Goal: Task Accomplishment & Management: Manage account settings

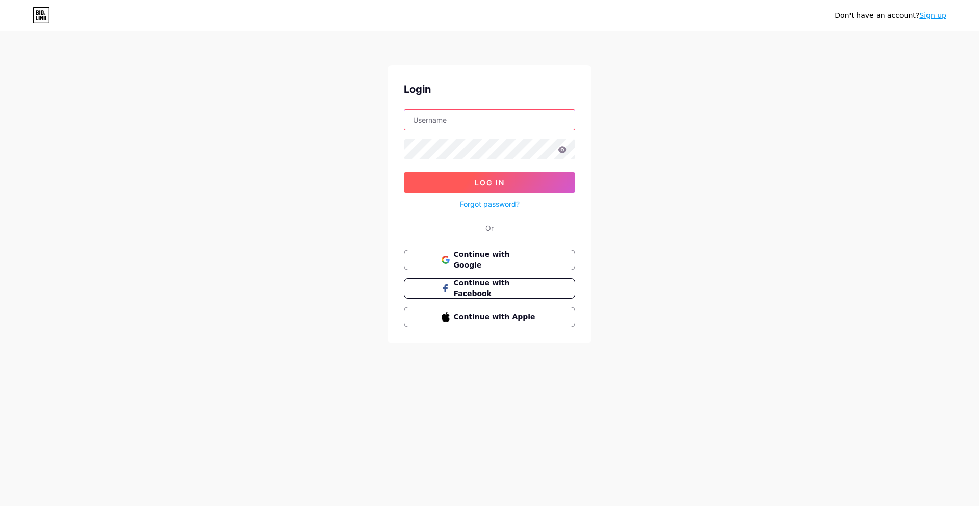
type input "[EMAIL_ADDRESS][DOMAIN_NAME]"
click at [511, 186] on button "Log In" at bounding box center [489, 182] width 171 height 20
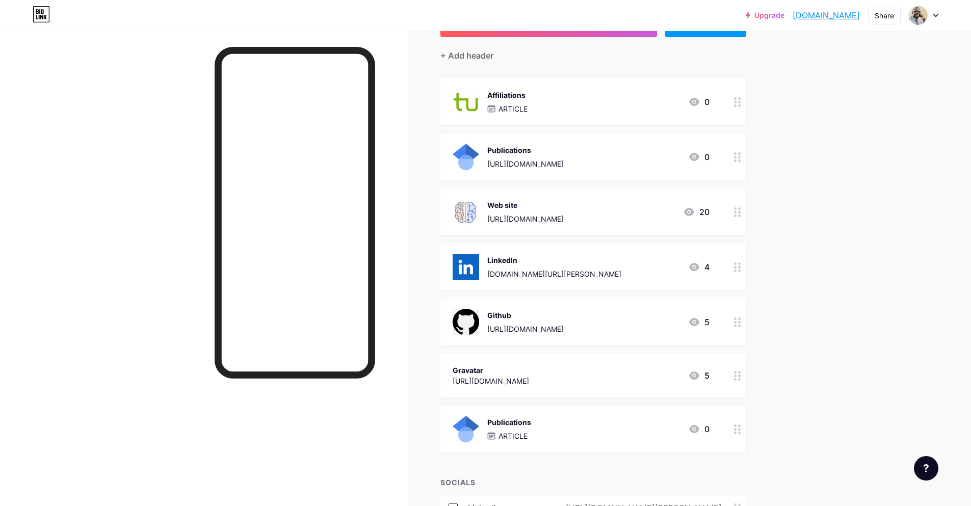
scroll to position [82, 0]
click at [629, 108] on div "Affiliations ARTICLE 0" at bounding box center [581, 102] width 257 height 27
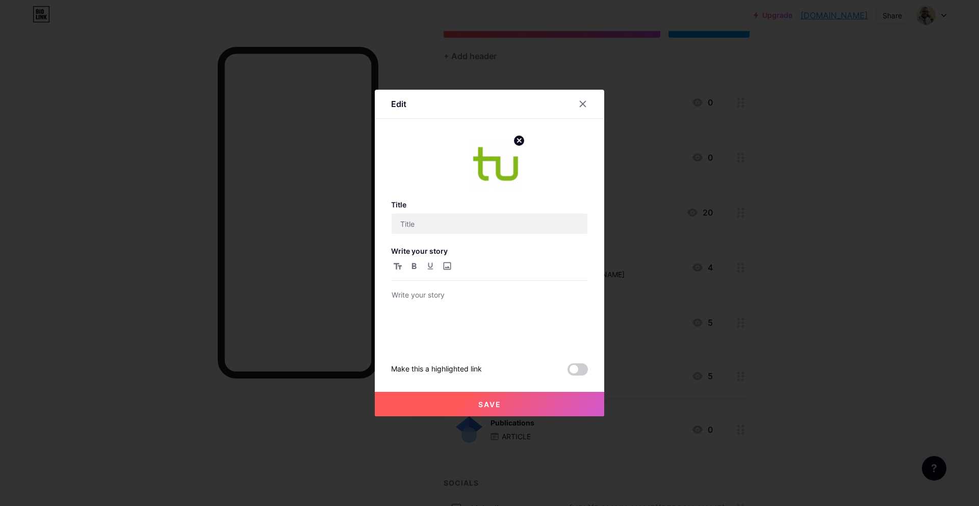
type input "Affiliations"
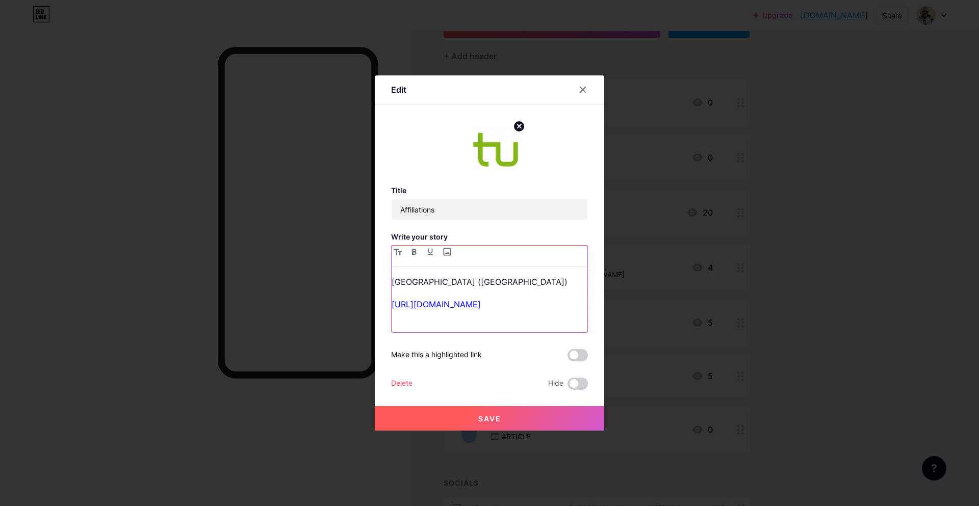
click at [517, 310] on p "[URL][DOMAIN_NAME]" at bounding box center [489, 304] width 196 height 14
drag, startPoint x: 515, startPoint y: 305, endPoint x: 368, endPoint y: 305, distance: 147.8
click at [368, 305] on div "Edit Title Affiliations Write your story [GEOGRAPHIC_DATA] ([GEOGRAPHIC_DATA]) …" at bounding box center [489, 253] width 979 height 506
click at [515, 294] on div "[GEOGRAPHIC_DATA] ([GEOGRAPHIC_DATA]) [URL][DOMAIN_NAME]" at bounding box center [489, 304] width 196 height 58
drag, startPoint x: 518, startPoint y: 301, endPoint x: 366, endPoint y: 312, distance: 152.9
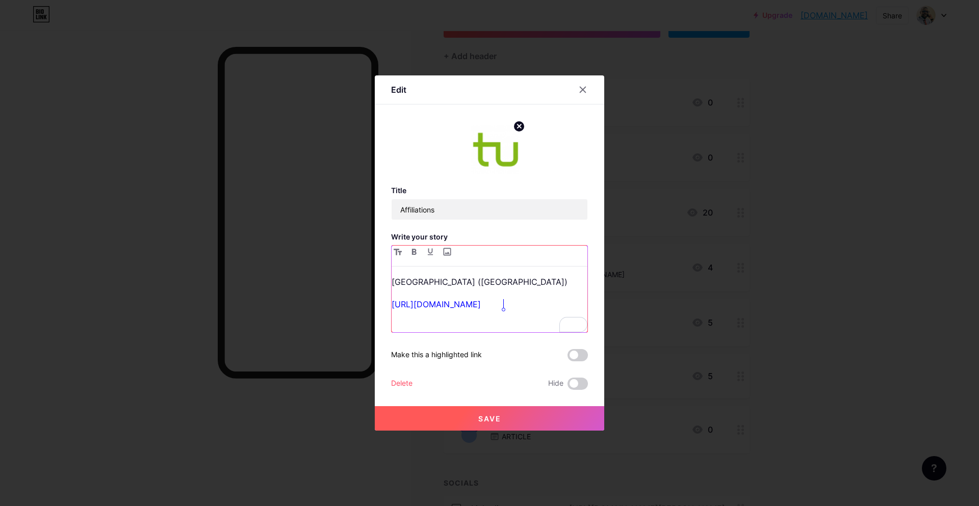
click at [366, 312] on div "Edit Title Affiliations Write your story [GEOGRAPHIC_DATA] ([GEOGRAPHIC_DATA]) …" at bounding box center [489, 253] width 979 height 506
drag, startPoint x: 520, startPoint y: 300, endPoint x: 376, endPoint y: 304, distance: 143.8
click at [376, 304] on div "Edit Title Affiliations Write your story [GEOGRAPHIC_DATA] ([GEOGRAPHIC_DATA]) …" at bounding box center [489, 252] width 229 height 355
click at [492, 284] on p "[GEOGRAPHIC_DATA] ([GEOGRAPHIC_DATA])" at bounding box center [489, 282] width 196 height 14
drag, startPoint x: 490, startPoint y: 281, endPoint x: 366, endPoint y: 280, distance: 123.9
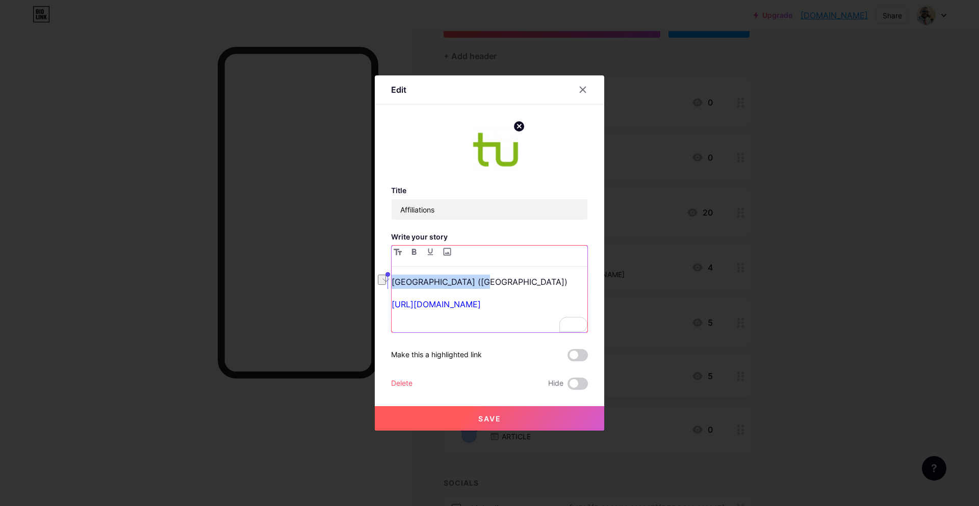
click at [366, 280] on div "Edit Title Affiliations Write your story [GEOGRAPHIC_DATA] ([GEOGRAPHIC_DATA]) …" at bounding box center [489, 253] width 979 height 506
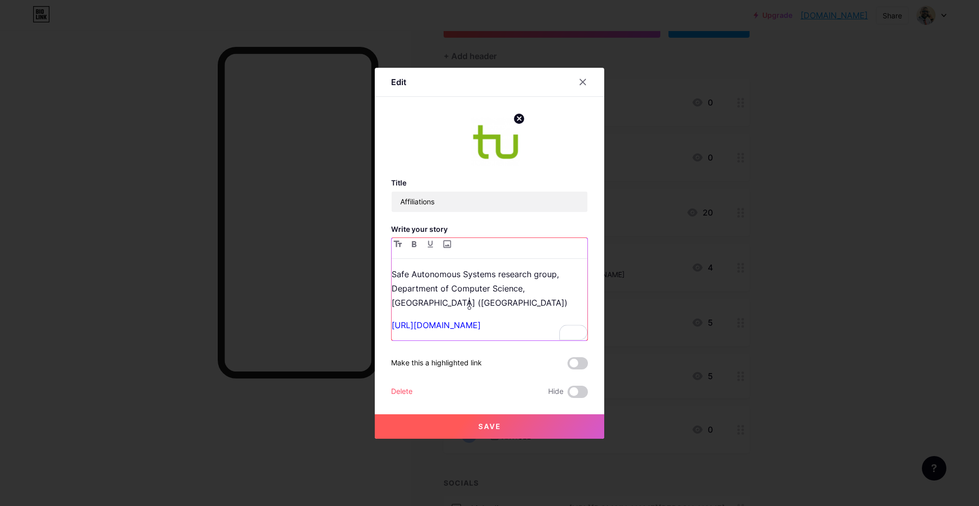
click at [462, 296] on p "Safe Autonomous Systems research group, Department of Computer Science, [GEOGRA…" at bounding box center [489, 288] width 196 height 43
click at [481, 302] on p "Safe Autonomous Systems research group, Department of Computer Science, [GEOGRA…" at bounding box center [489, 288] width 196 height 43
click at [466, 310] on lpop-circle at bounding box center [469, 311] width 10 height 10
click at [436, 313] on div "Safe Autonomous Systems research group, Department of Computer Science, [GEOGRA…" at bounding box center [489, 303] width 196 height 73
click at [489, 304] on p "Safe Autonomous Systems research group, Department of Computer Science, [GEOGRA…" at bounding box center [489, 288] width 196 height 43
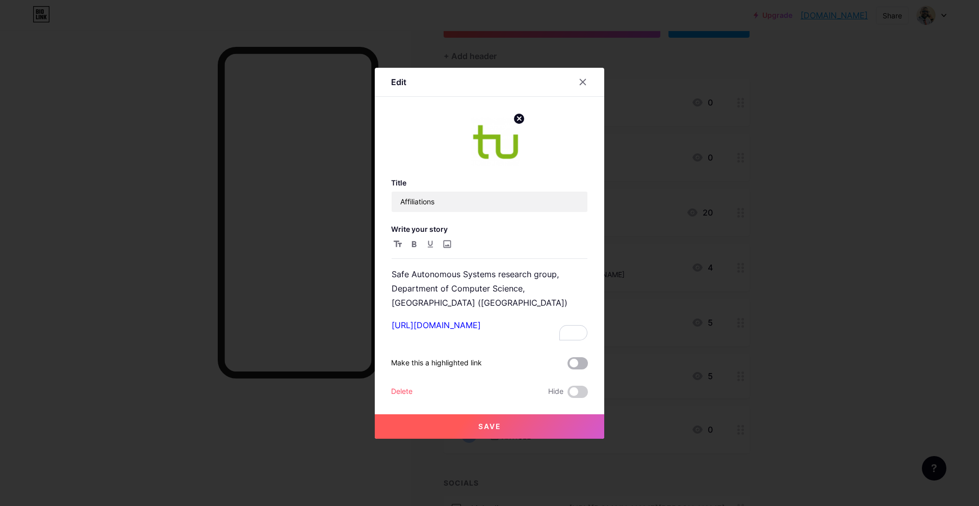
click at [570, 363] on span at bounding box center [577, 363] width 20 height 12
click at [567, 366] on input "checkbox" at bounding box center [567, 366] width 0 height 0
click at [570, 361] on span at bounding box center [577, 363] width 20 height 12
click at [567, 366] on input "checkbox" at bounding box center [567, 366] width 0 height 0
click at [499, 305] on p "Safe Autonomous Systems research group, Department of Computer Science, [GEOGRA…" at bounding box center [489, 288] width 196 height 43
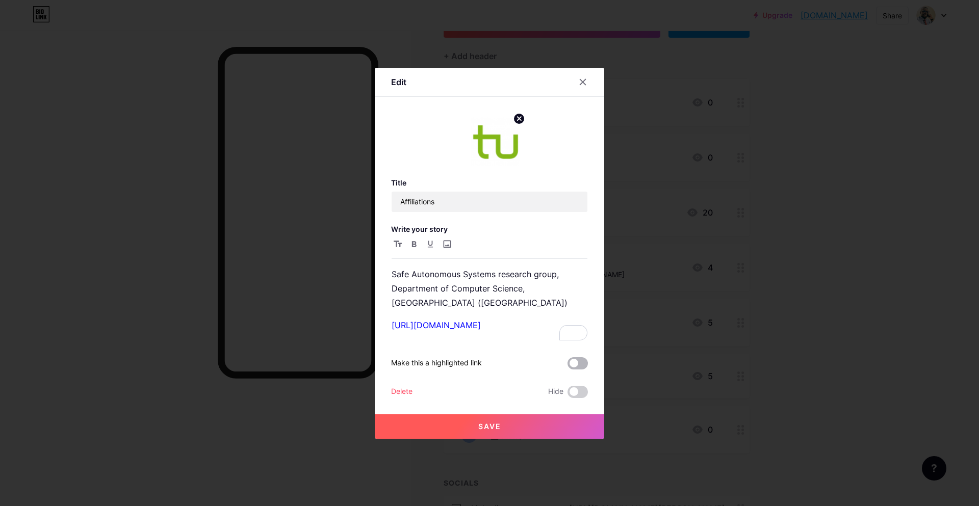
click at [573, 360] on span at bounding box center [577, 363] width 20 height 12
click at [567, 366] on input "checkbox" at bounding box center [567, 366] width 0 height 0
click at [480, 428] on span "Save" at bounding box center [489, 426] width 23 height 9
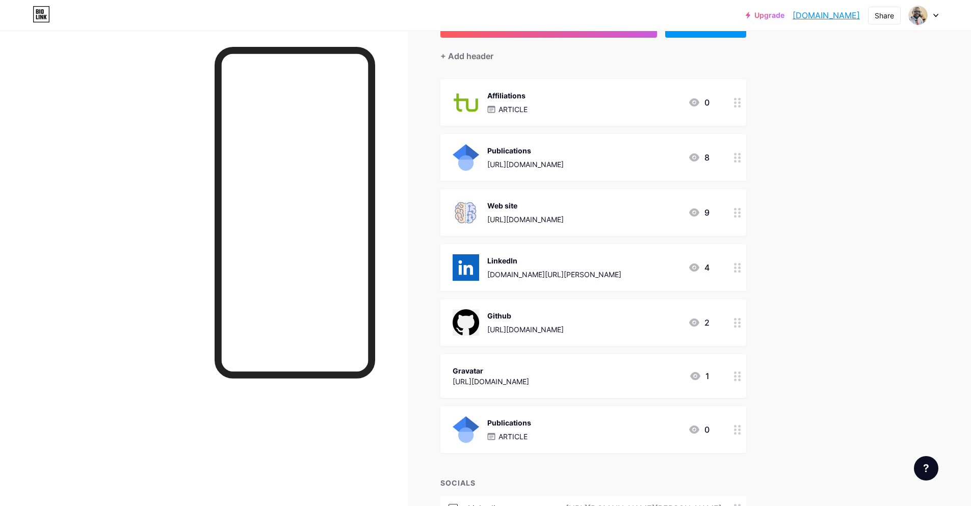
click at [594, 106] on div "Affiliations ARTICLE 0" at bounding box center [581, 102] width 257 height 27
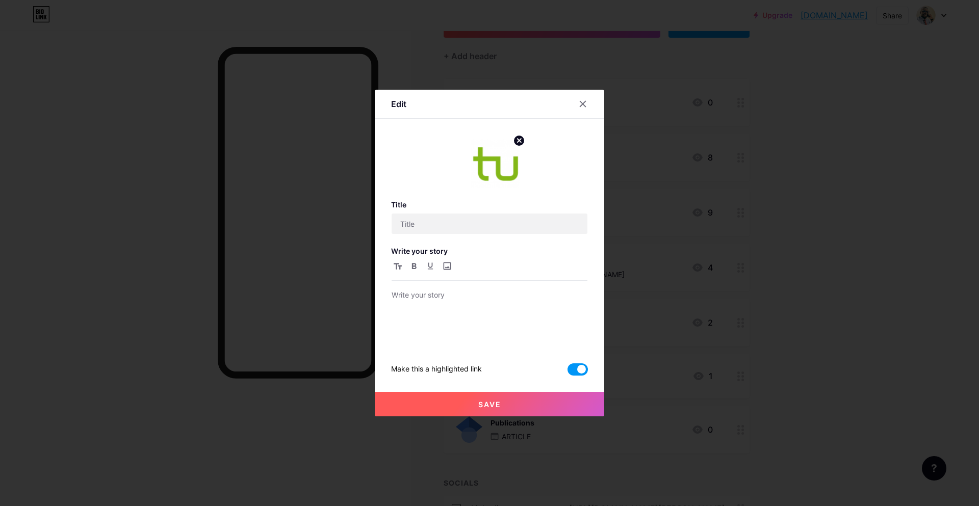
type input "Affiliations"
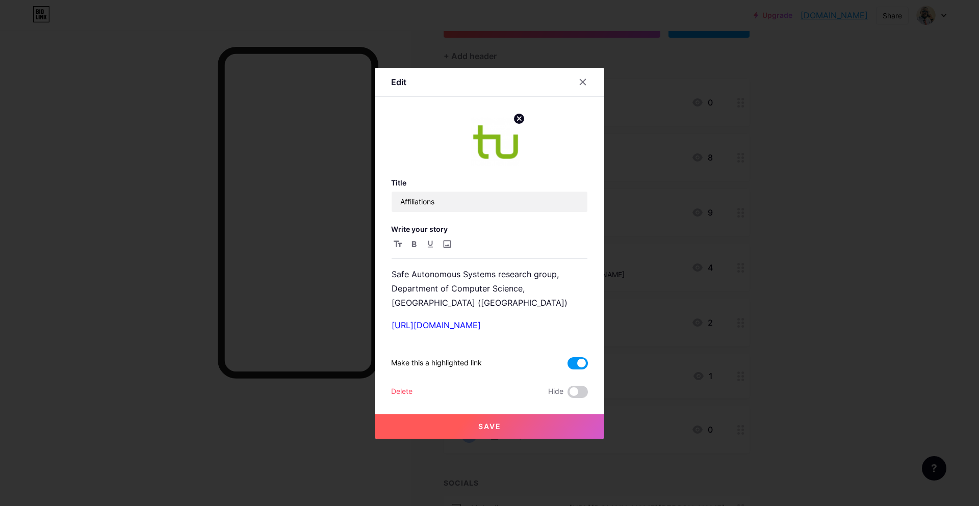
click at [570, 363] on span at bounding box center [577, 363] width 20 height 12
click at [567, 366] on input "checkbox" at bounding box center [567, 366] width 0 height 0
click at [493, 304] on p "Safe Autonomous Systems research group, Department of Computer Science, [GEOGRA…" at bounding box center [489, 288] width 196 height 43
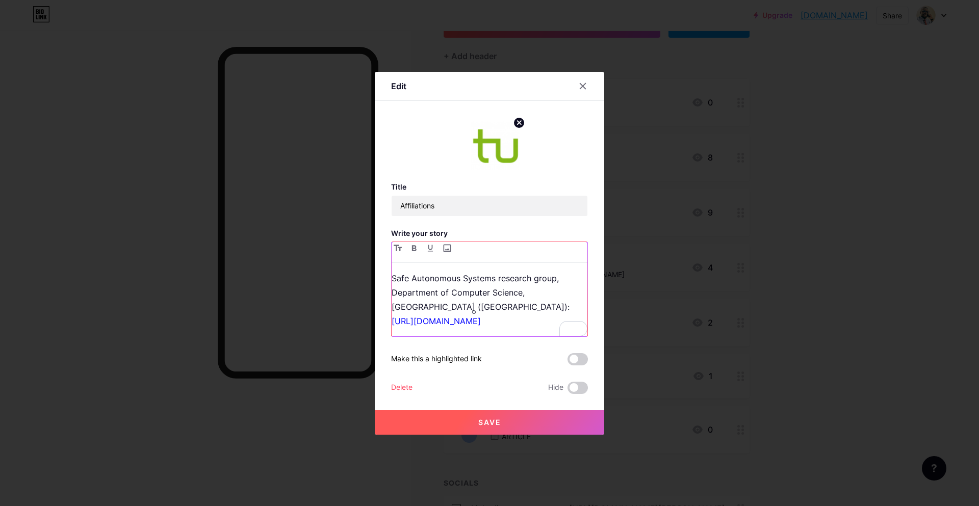
click at [481, 329] on div "Safe Autonomous Systems research group, Department of Computer Science, [GEOGRA…" at bounding box center [489, 303] width 196 height 65
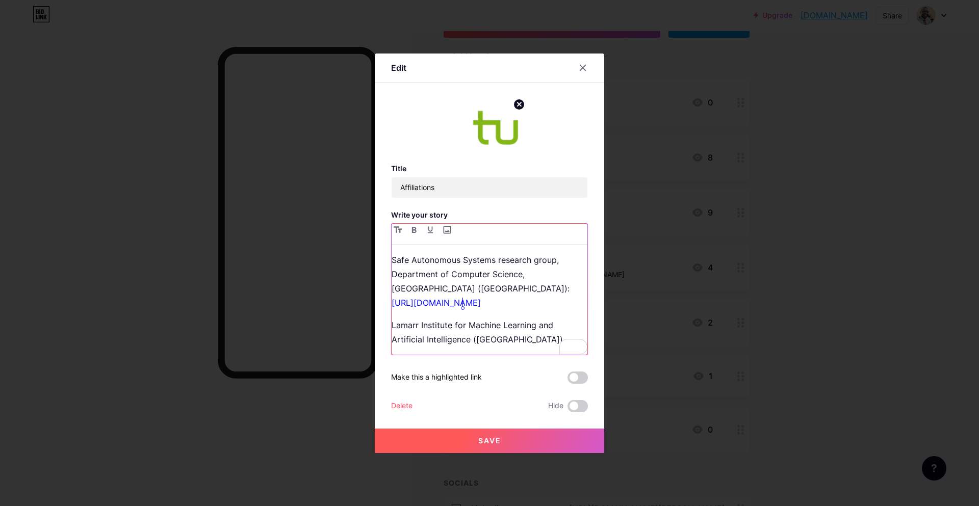
click at [512, 336] on p "Lamarr Institute for Machine Learning and Artificial Intelligence ([GEOGRAPHIC_…" at bounding box center [489, 332] width 196 height 29
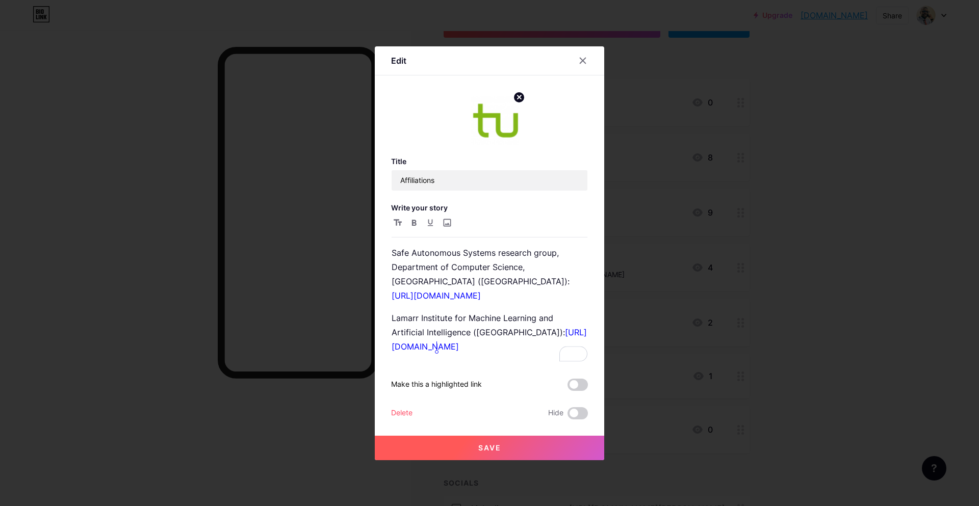
click at [478, 447] on span "Save" at bounding box center [489, 447] width 23 height 9
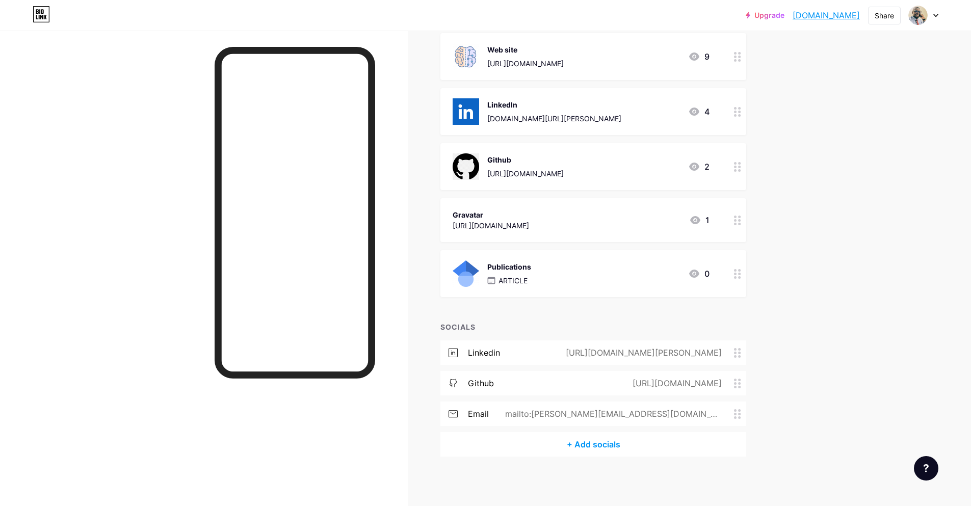
scroll to position [239, 0]
click at [737, 412] on icon at bounding box center [737, 413] width 7 height 10
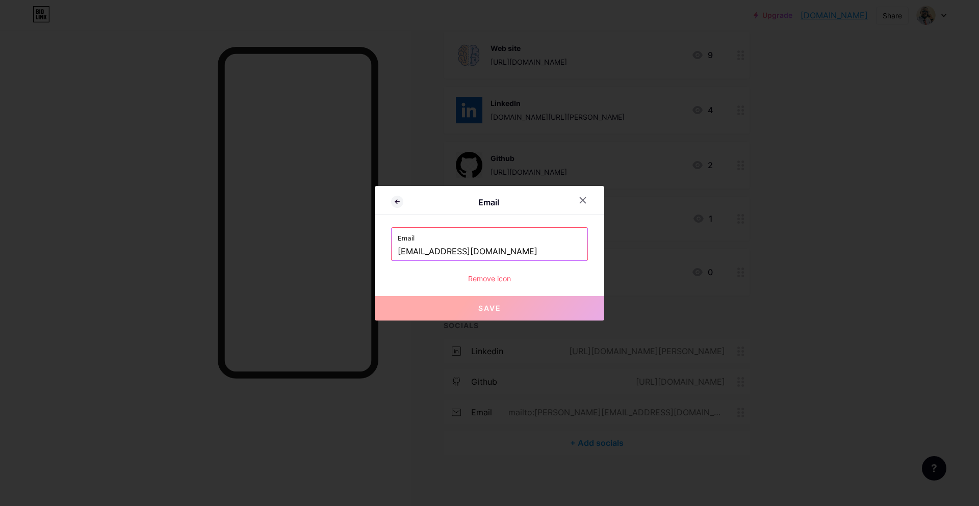
click at [539, 252] on input "[EMAIL_ADDRESS][DOMAIN_NAME]" at bounding box center [489, 251] width 183 height 17
paste input "[DOMAIN_NAME]"
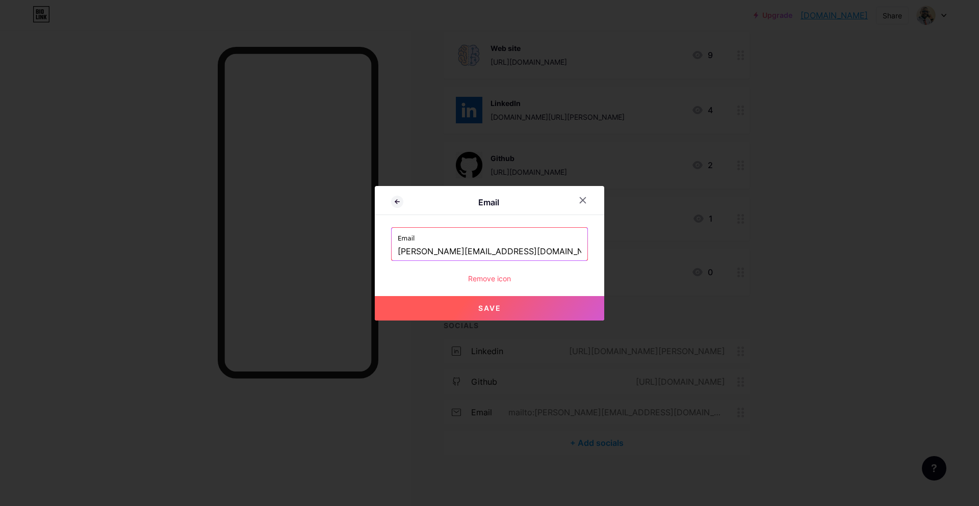
click at [537, 258] on input "[PERSON_NAME][EMAIL_ADDRESS][DOMAIN_NAME]" at bounding box center [489, 251] width 183 height 17
type input "[PERSON_NAME][EMAIL_ADDRESS][DOMAIN_NAME]"
click at [409, 281] on div "Remove icon" at bounding box center [489, 278] width 197 height 11
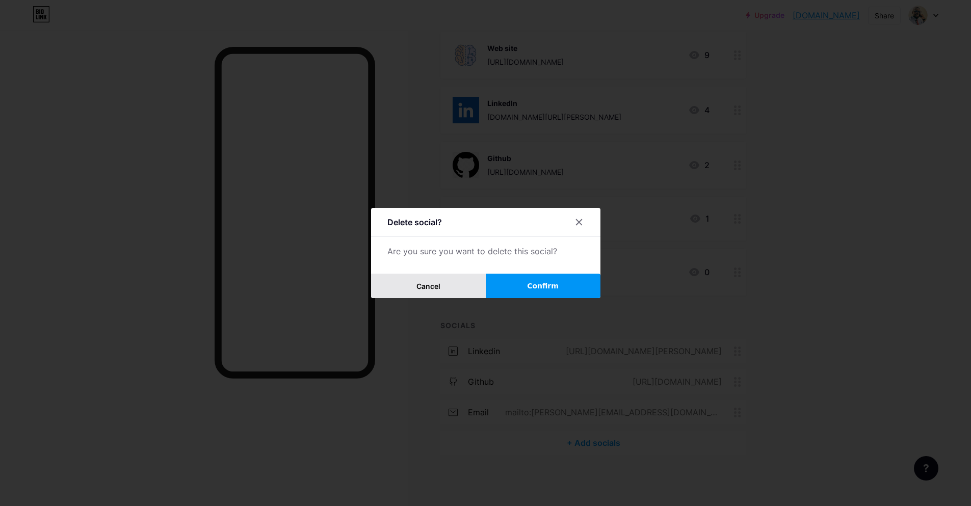
click at [439, 286] on span "Cancel" at bounding box center [428, 286] width 24 height 9
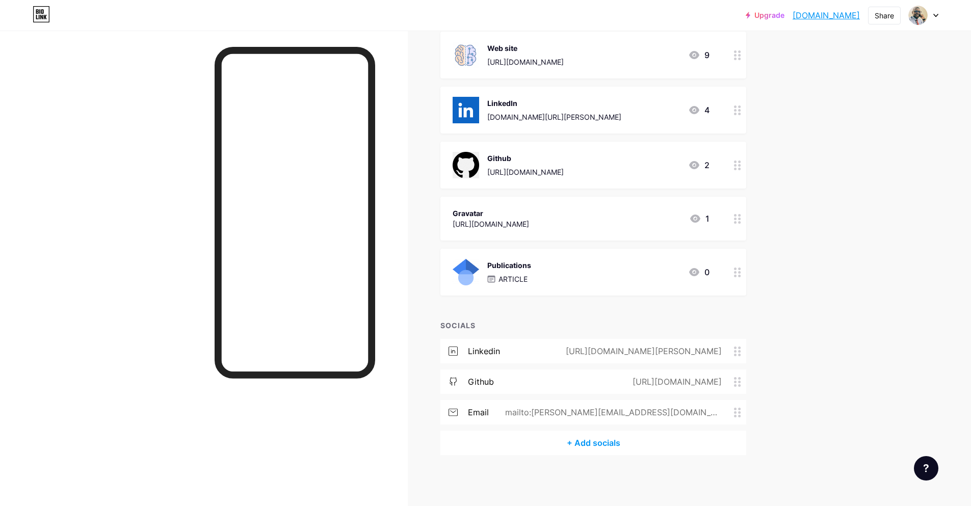
click at [526, 414] on div "email mailto:[PERSON_NAME][EMAIL_ADDRESS][DOMAIN_NAME]" at bounding box center [593, 412] width 306 height 24
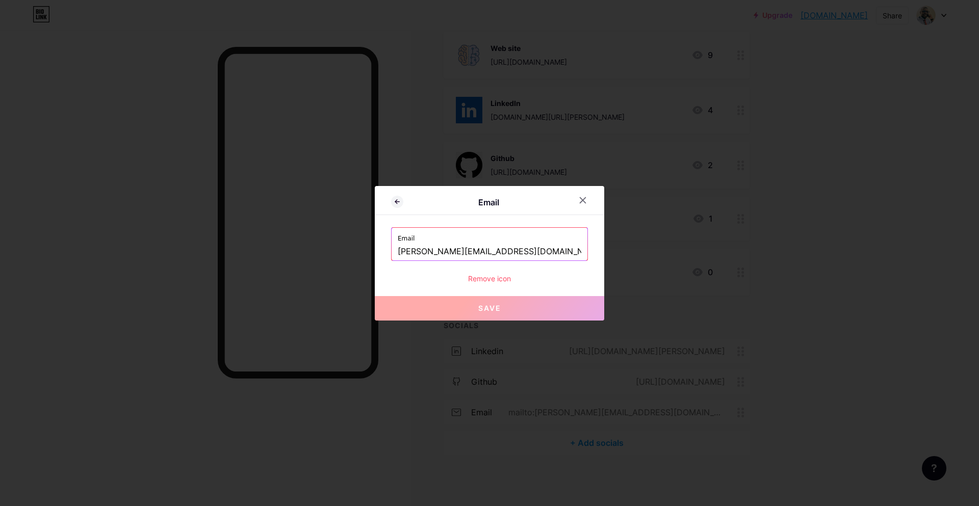
click at [542, 244] on input "[PERSON_NAME][EMAIL_ADDRESS][DOMAIN_NAME]" at bounding box center [489, 251] width 183 height 17
click at [537, 256] on input "[PERSON_NAME][EMAIL_ADDRESS][DOMAIN_NAME]" at bounding box center [489, 251] width 183 height 17
click at [506, 313] on button "Save" at bounding box center [489, 308] width 229 height 24
click at [580, 200] on icon at bounding box center [583, 200] width 6 height 6
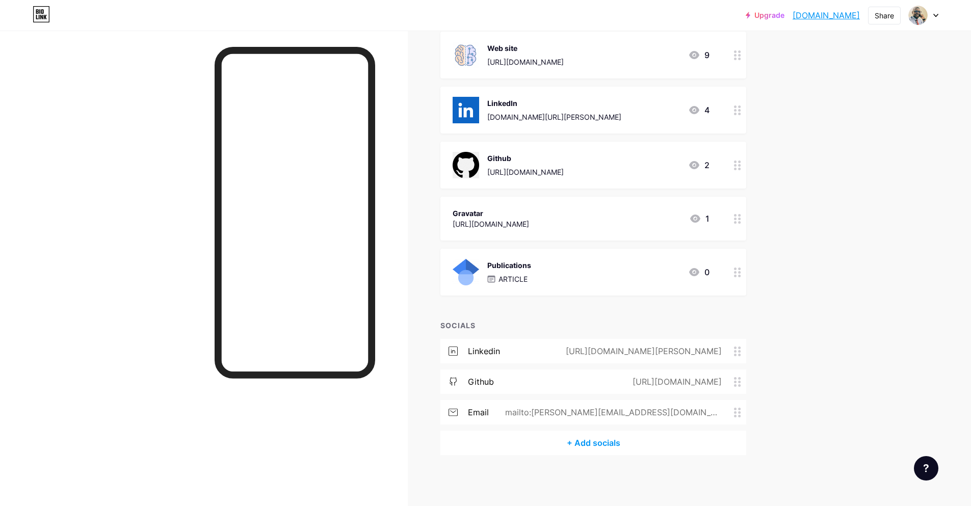
click at [542, 407] on div "email mailto:[PERSON_NAME][EMAIL_ADDRESS][DOMAIN_NAME]" at bounding box center [593, 412] width 306 height 24
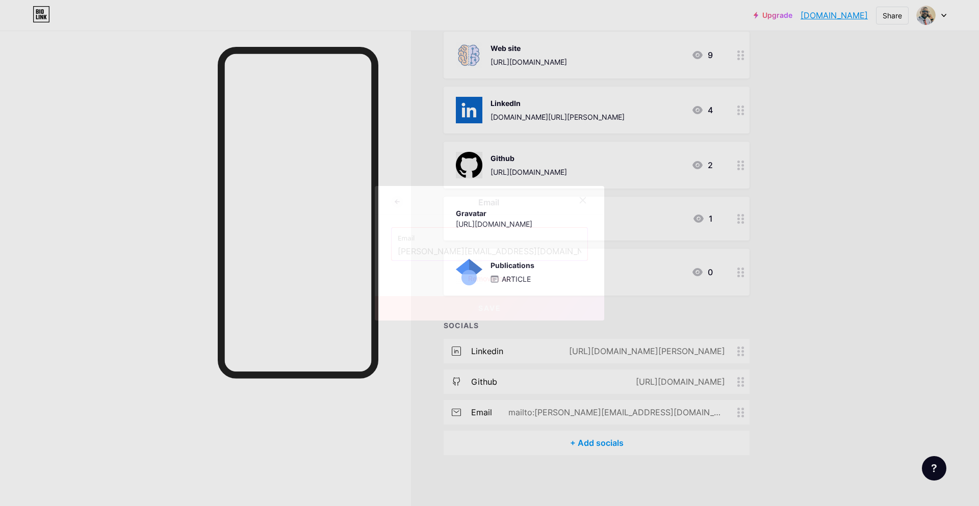
click at [536, 250] on input "[PERSON_NAME][EMAIL_ADDRESS][DOMAIN_NAME]" at bounding box center [489, 251] width 183 height 17
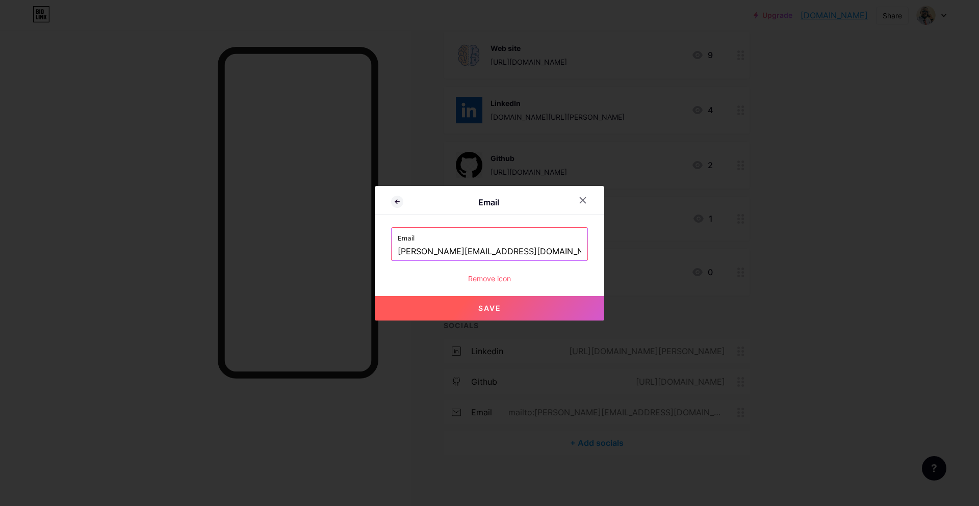
click at [490, 311] on span "Save" at bounding box center [489, 308] width 23 height 9
type input "mailto:[PERSON_NAME][EMAIL_ADDRESS][DOMAIN_NAME]"
